Goal: Transaction & Acquisition: Obtain resource

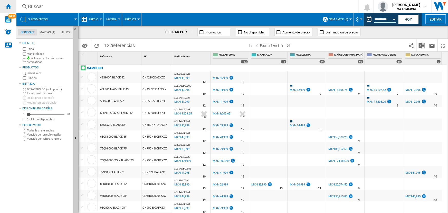
click at [8, 6] on ng-md-icon "Inicio" at bounding box center [8, 6] width 6 height 6
click at [10, 7] on ng-md-icon "Inicio" at bounding box center [8, 6] width 6 height 6
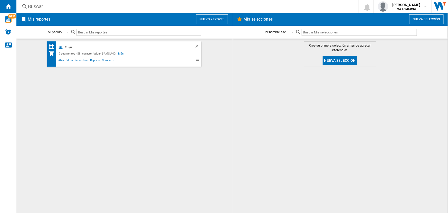
click at [59, 46] on div "CL" at bounding box center [60, 47] width 5 height 6
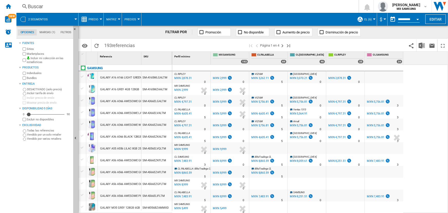
click at [89, 15] on button "Precio" at bounding box center [95, 19] width 12 height 13
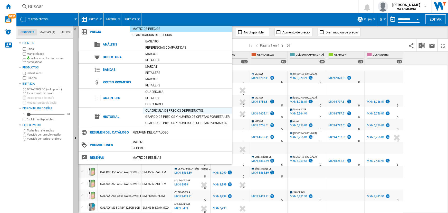
click at [168, 111] on div "Cuadrícula de precios de productos" at bounding box center [187, 110] width 89 height 5
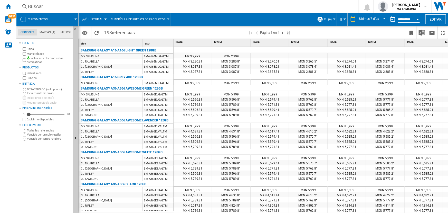
click at [344, 20] on div "Currency" at bounding box center [345, 18] width 3 height 1
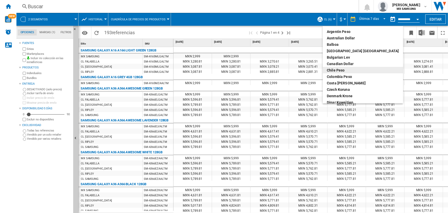
click at [344, 71] on div "Chile Peso" at bounding box center [363, 70] width 72 height 5
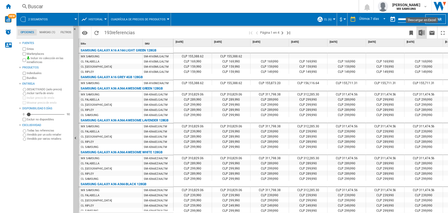
click at [423, 31] on img "Descargar en Excel" at bounding box center [422, 33] width 6 height 6
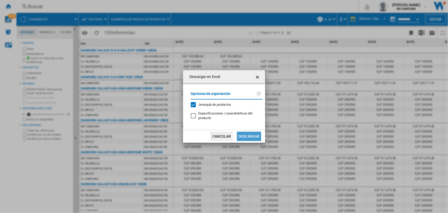
click at [251, 136] on button "Descargar" at bounding box center [249, 135] width 24 height 9
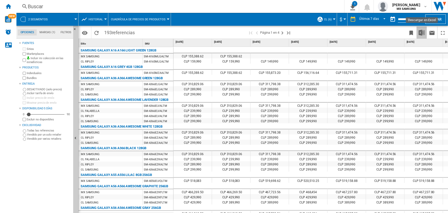
click at [423, 33] on img "Descargar en Excel" at bounding box center [422, 33] width 6 height 6
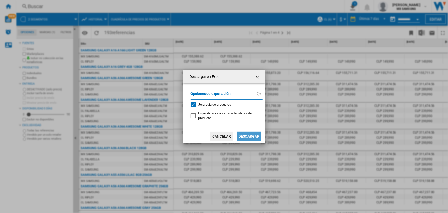
click at [243, 134] on button "Descargar" at bounding box center [249, 135] width 24 height 9
